Goal: Navigation & Orientation: Find specific page/section

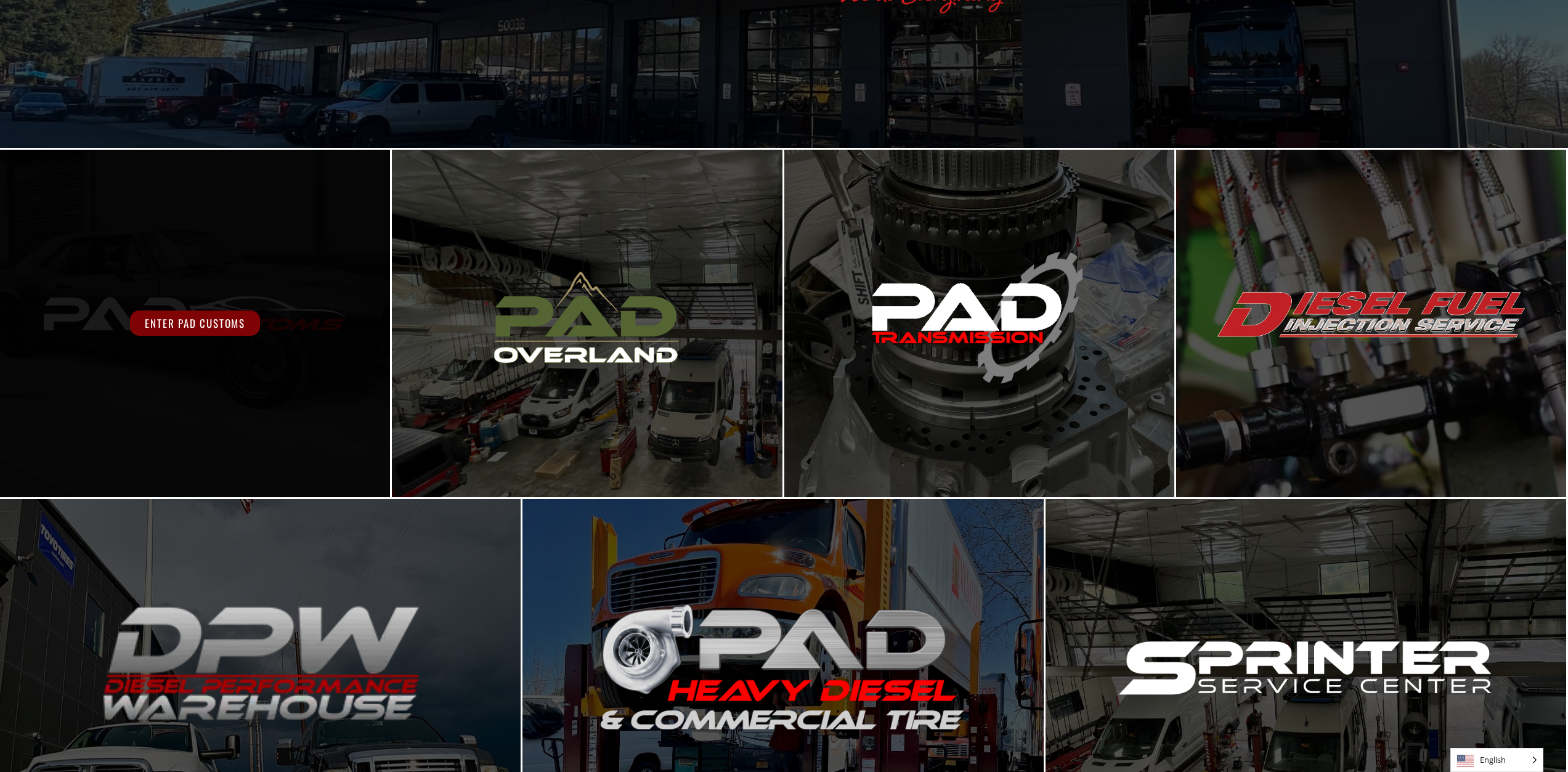
scroll to position [289, 0]
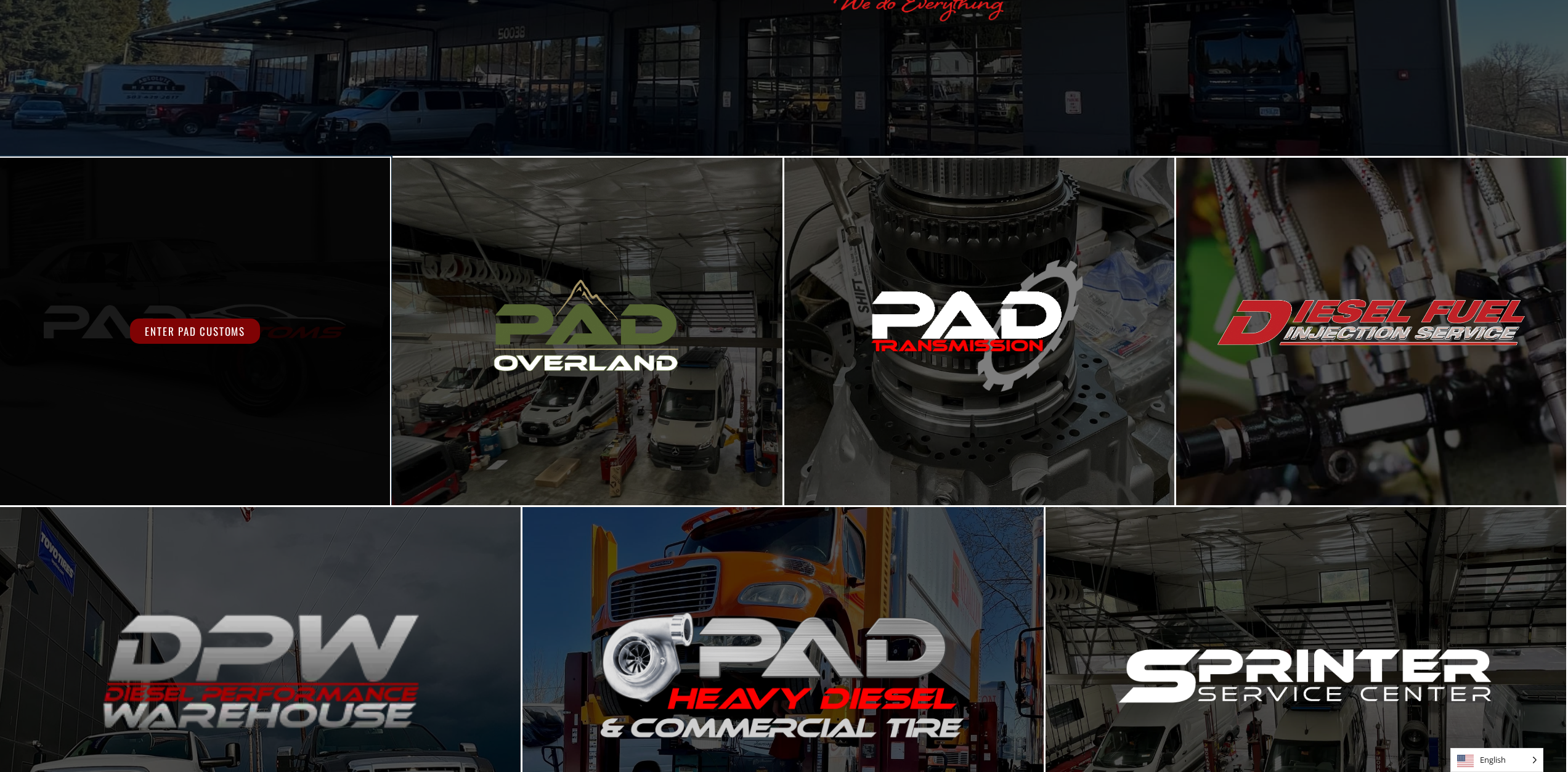
click at [210, 311] on div "Enter PAD Customs" at bounding box center [195, 331] width 390 height 348
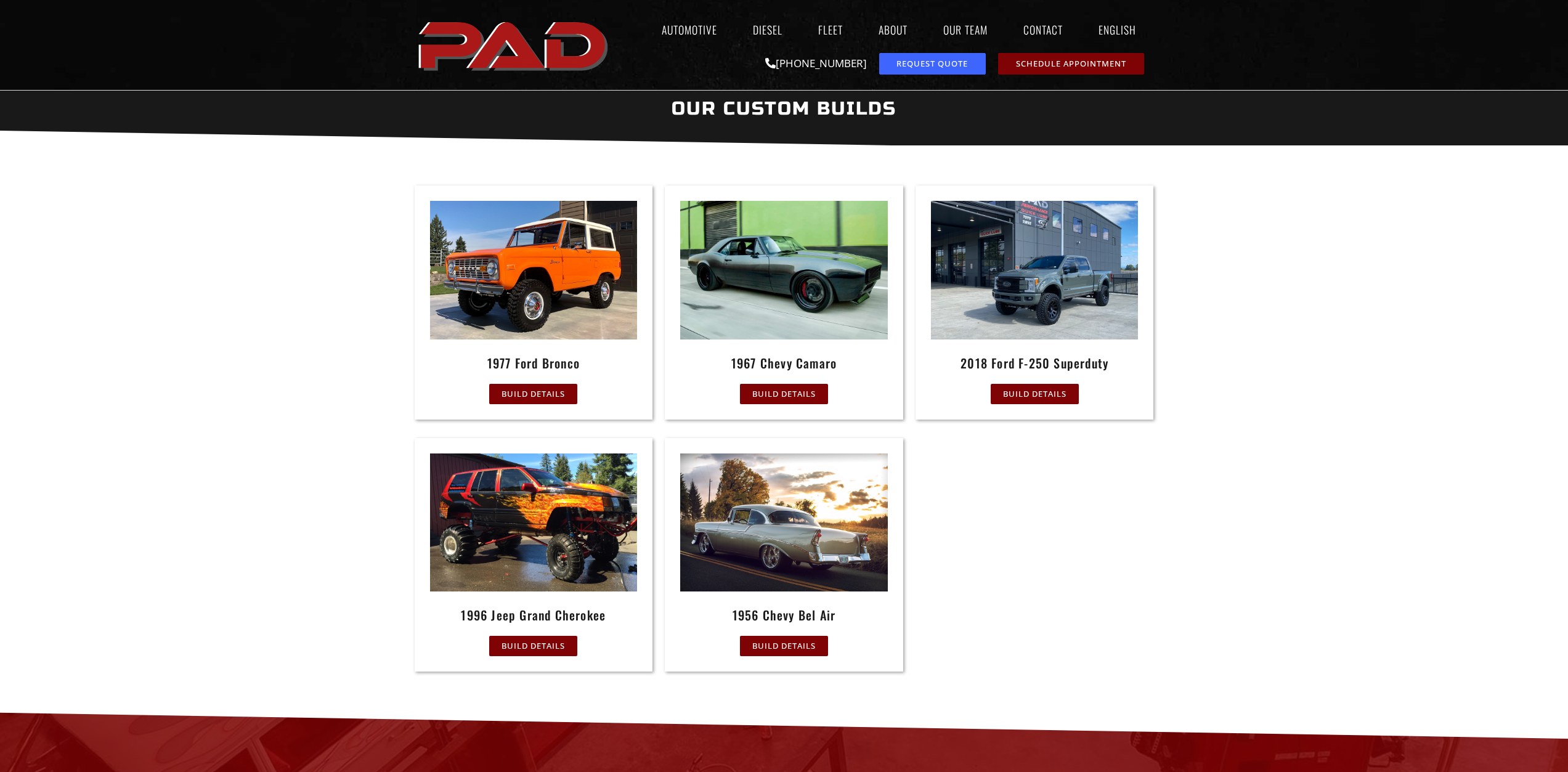
scroll to position [431, 0]
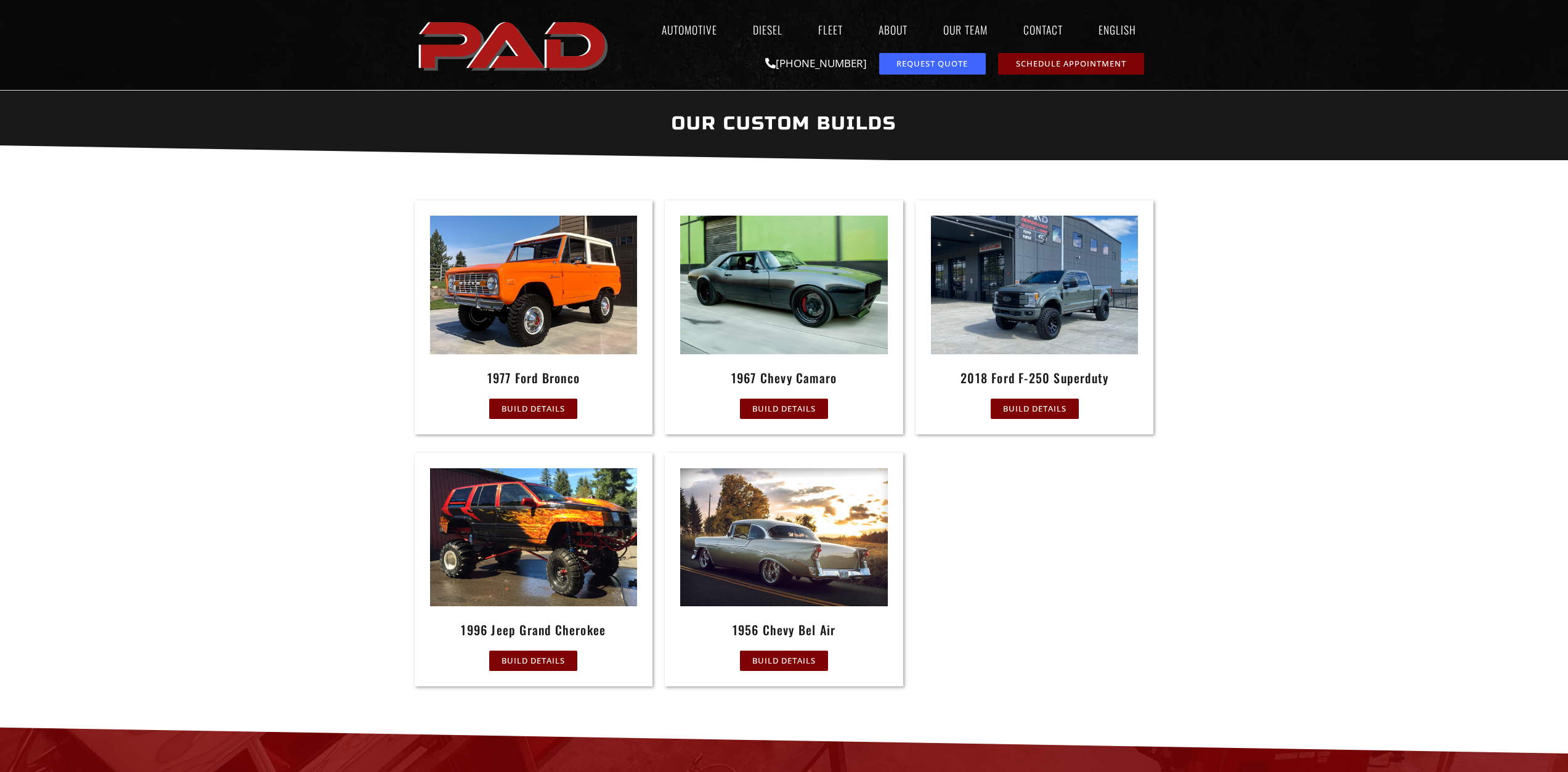
click at [1025, 312] on img at bounding box center [1035, 285] width 208 height 138
click at [1035, 419] on link "Build Details" at bounding box center [1035, 408] width 88 height 20
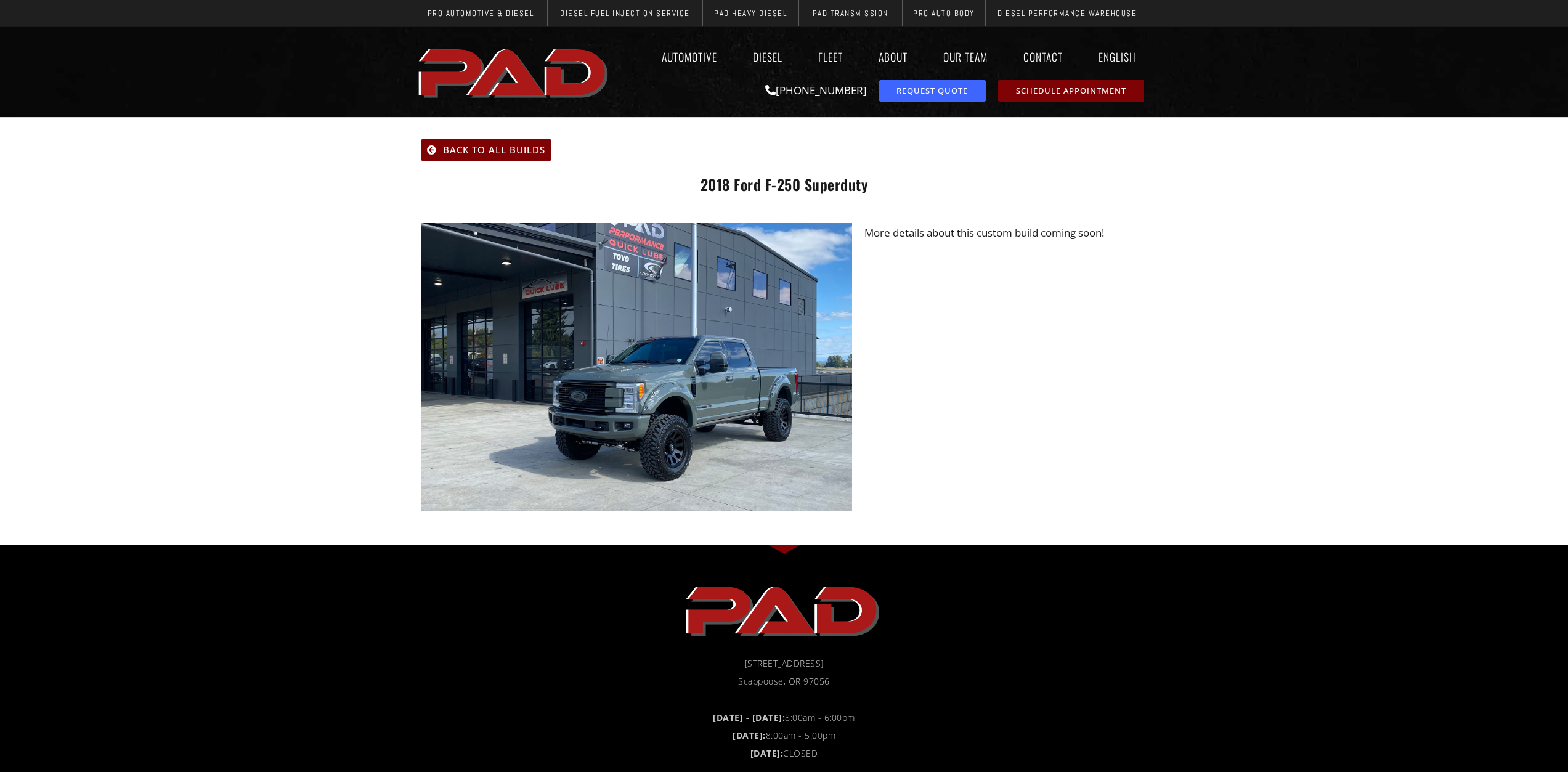
click at [784, 545] on icon at bounding box center [784, 550] width 34 height 9
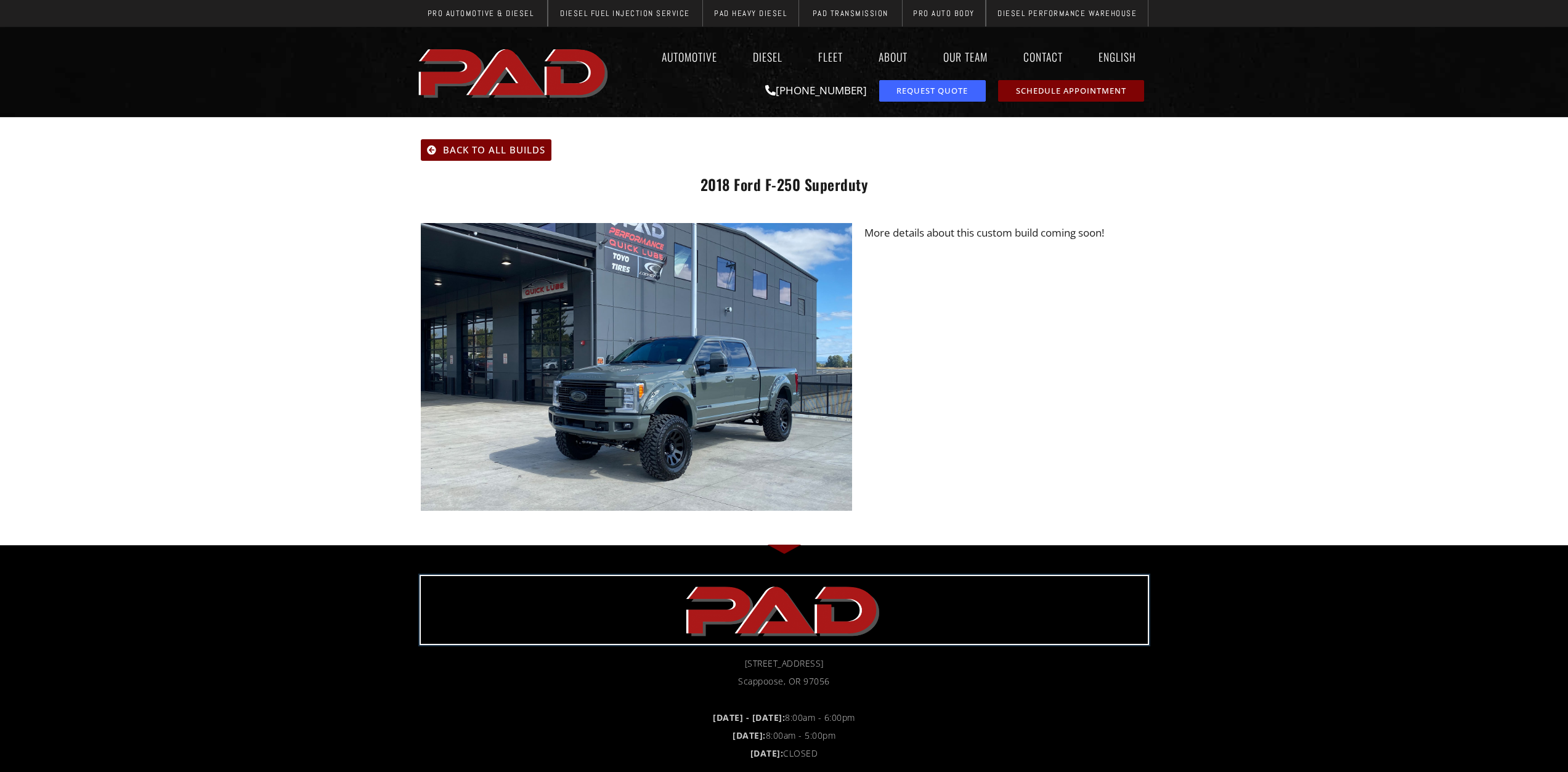
click at [783, 576] on img "pro automotive and diesel home page" at bounding box center [784, 610] width 203 height 68
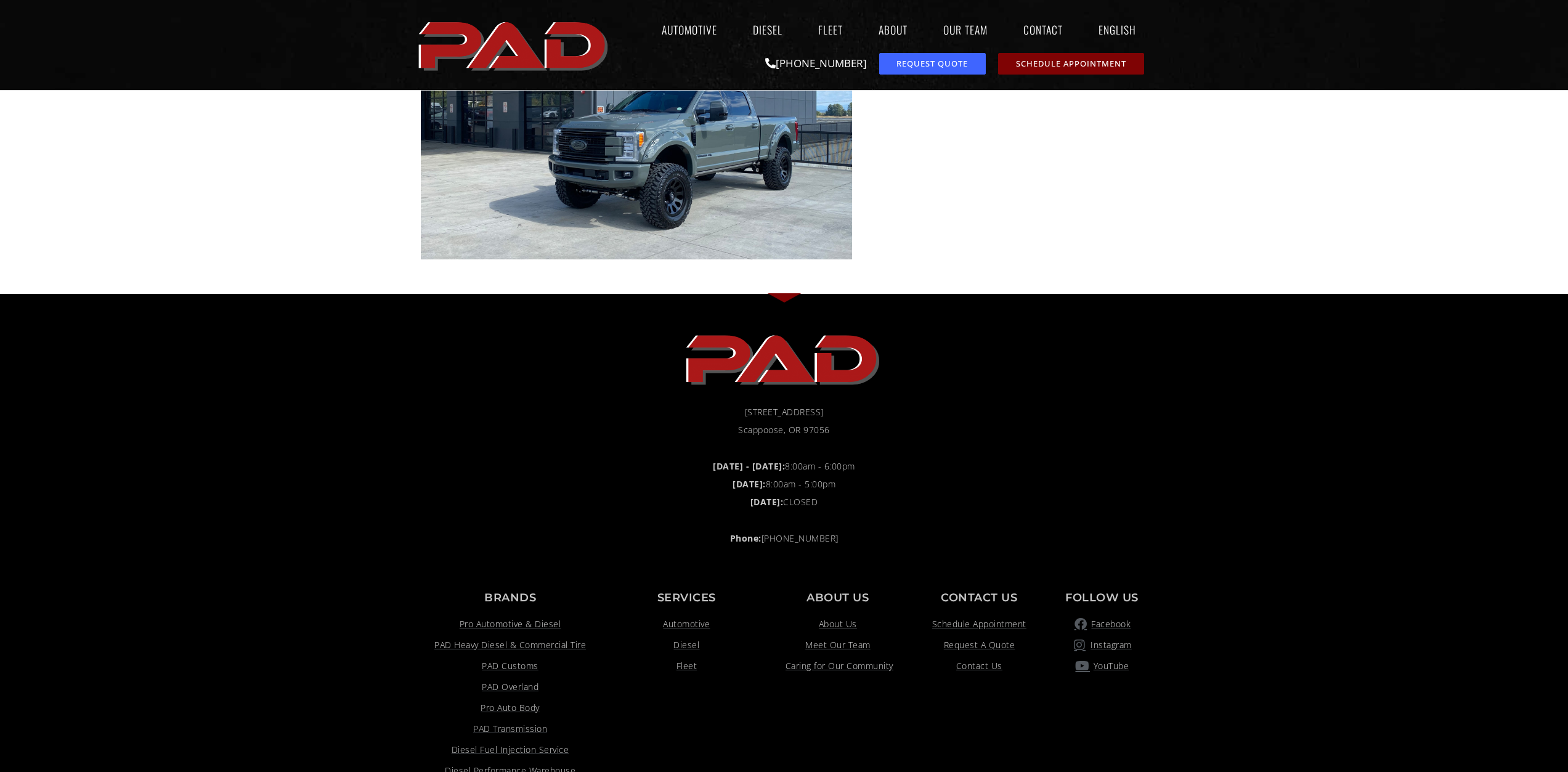
scroll to position [272, 0]
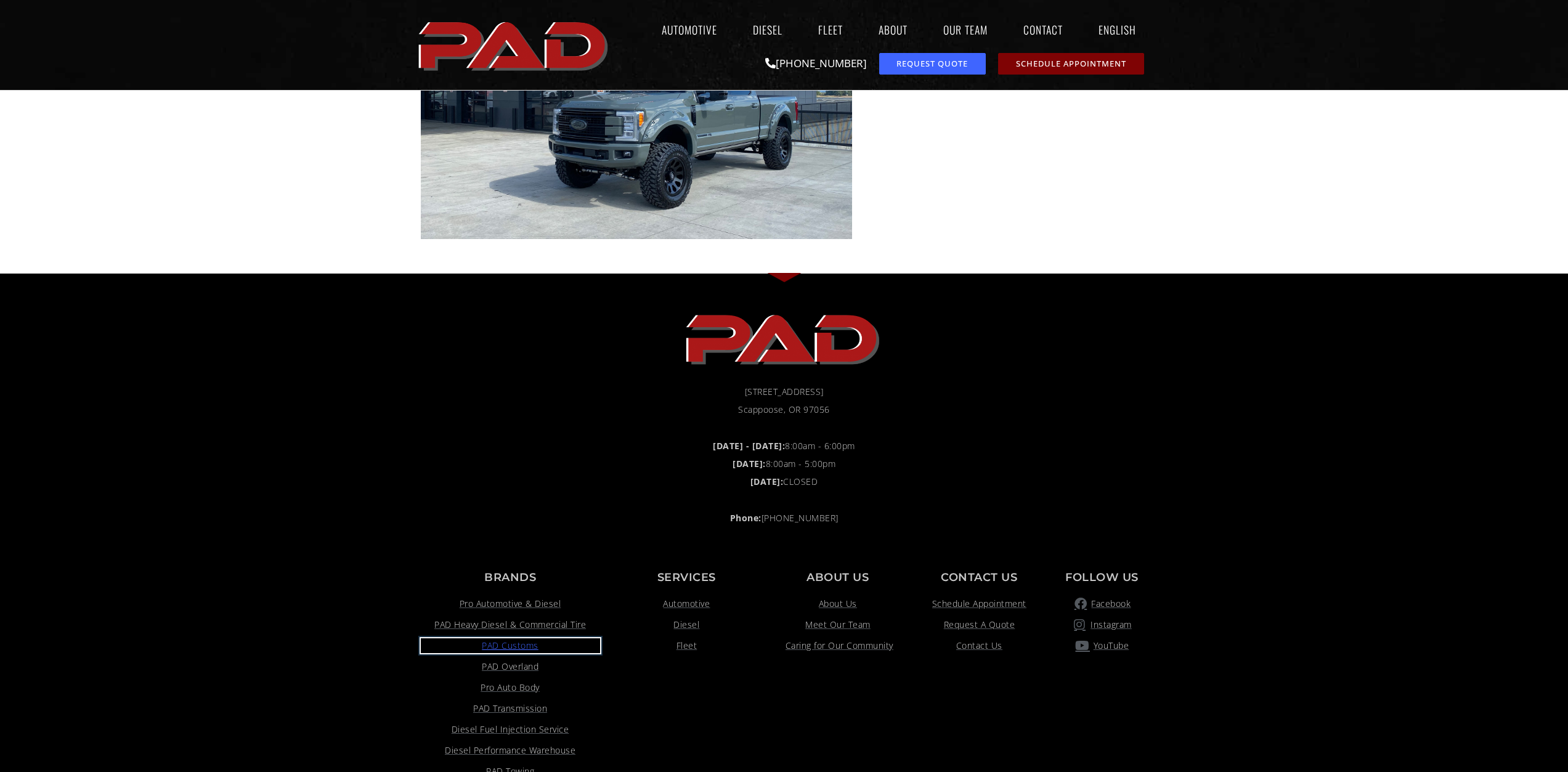
click at [522, 639] on span "PAD Customs" at bounding box center [510, 646] width 57 height 14
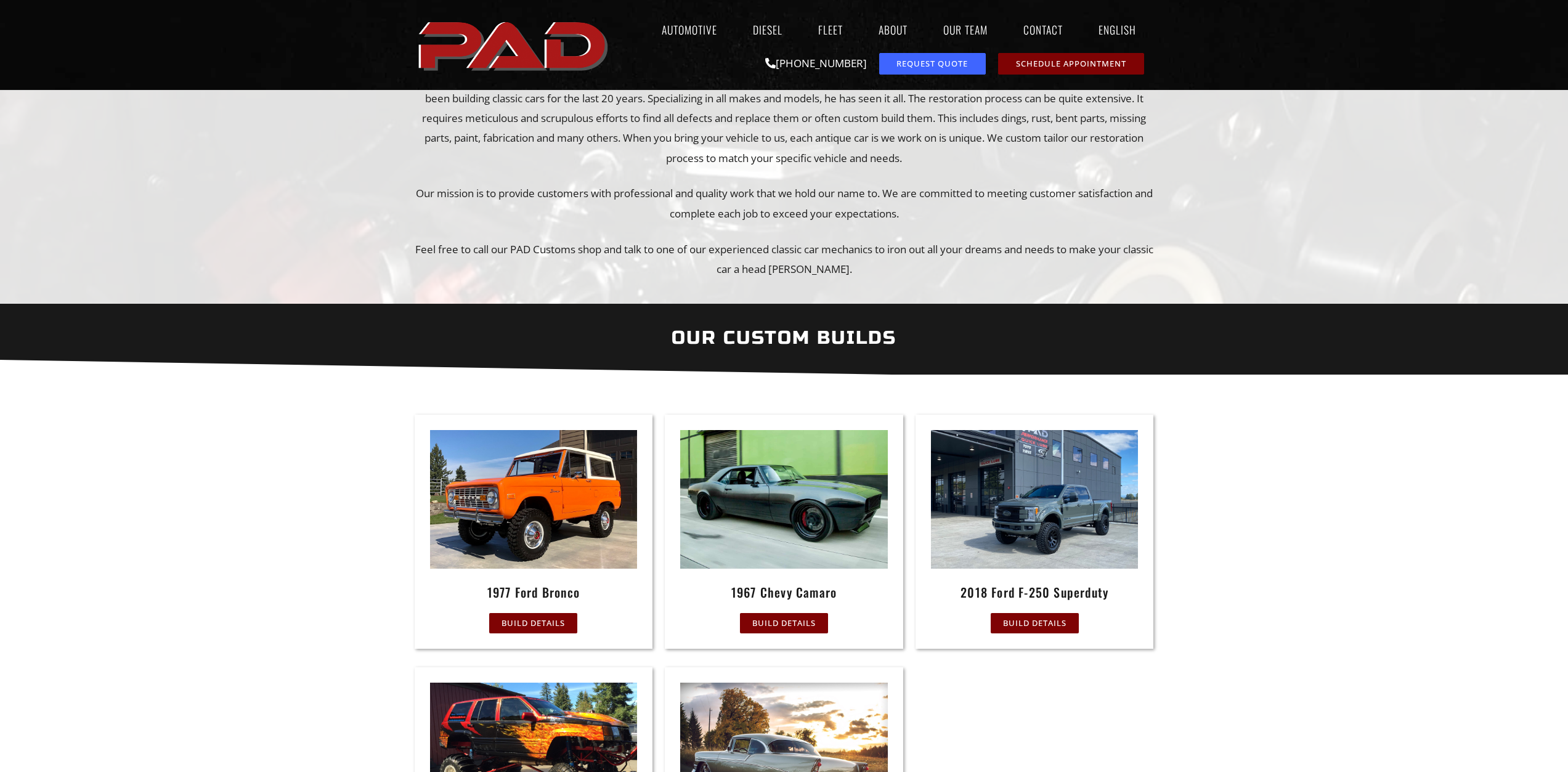
scroll to position [370, 0]
